Goal: Task Accomplishment & Management: Use online tool/utility

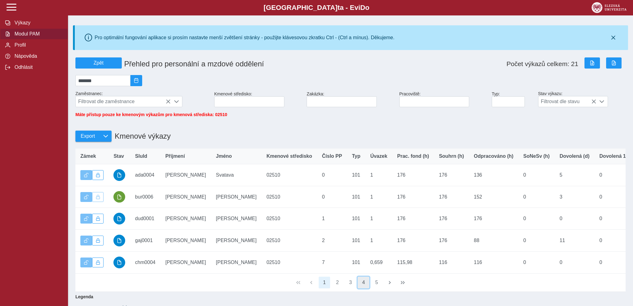
click at [365, 287] on button "4" at bounding box center [364, 283] width 12 height 12
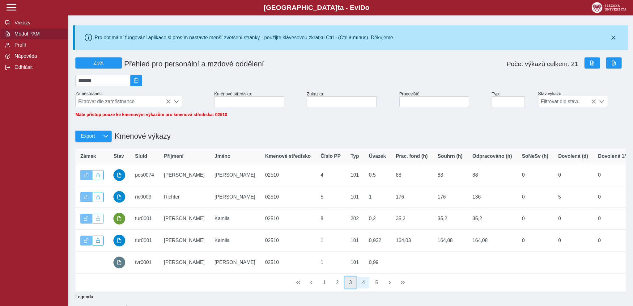
click at [352, 288] on button "3" at bounding box center [351, 283] width 12 height 12
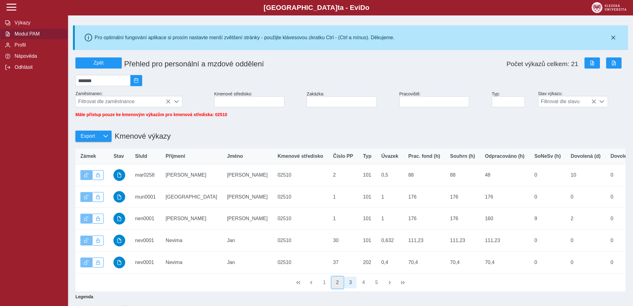
click at [337, 287] on button "2" at bounding box center [338, 283] width 12 height 12
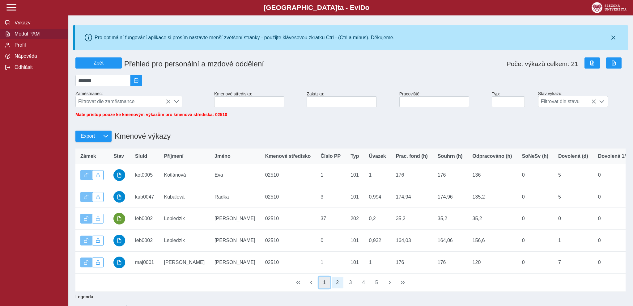
click at [326, 286] on button "1" at bounding box center [325, 283] width 12 height 12
click at [337, 286] on button "2" at bounding box center [338, 283] width 12 height 12
click at [351, 286] on button "3" at bounding box center [351, 283] width 12 height 12
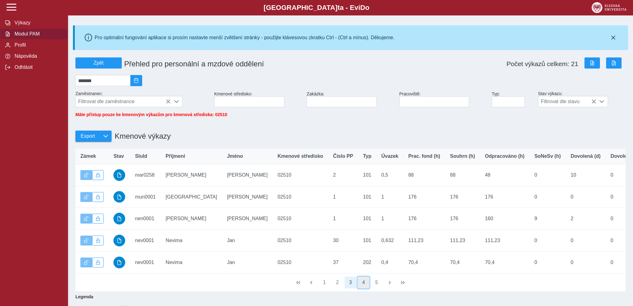
click at [362, 288] on button "4" at bounding box center [364, 283] width 12 height 12
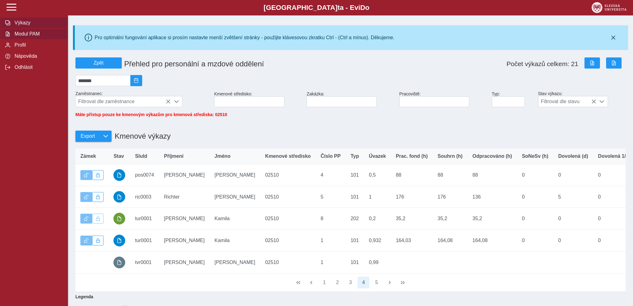
click at [22, 26] on span "Výkazy" at bounding box center [38, 23] width 50 height 6
